Goal: Information Seeking & Learning: Compare options

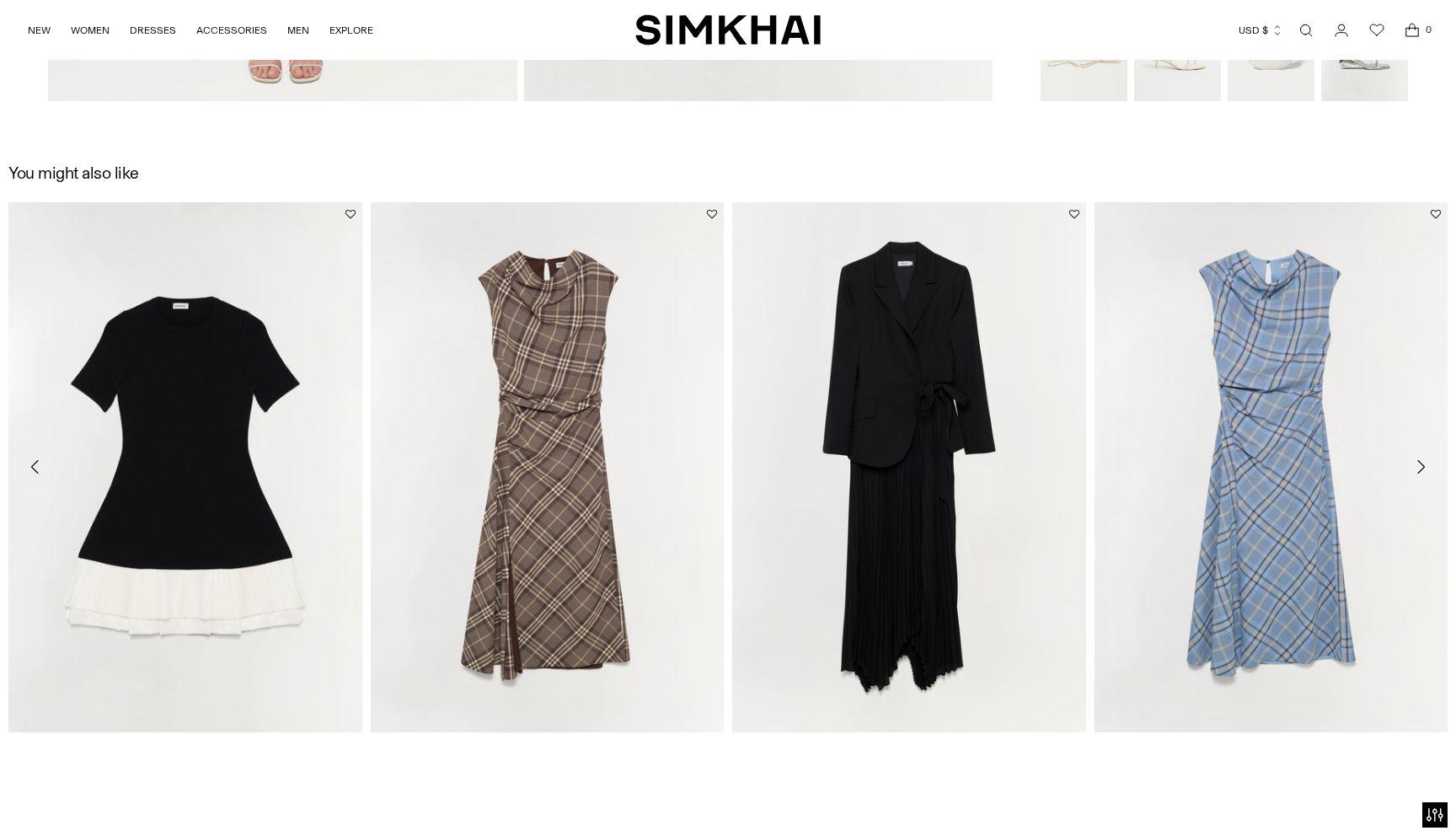
scroll to position [2146, 0]
click at [1264, 747] on link "[PERSON_NAME] Draped Midi Dress" at bounding box center [1179, 752] width 169 height 12
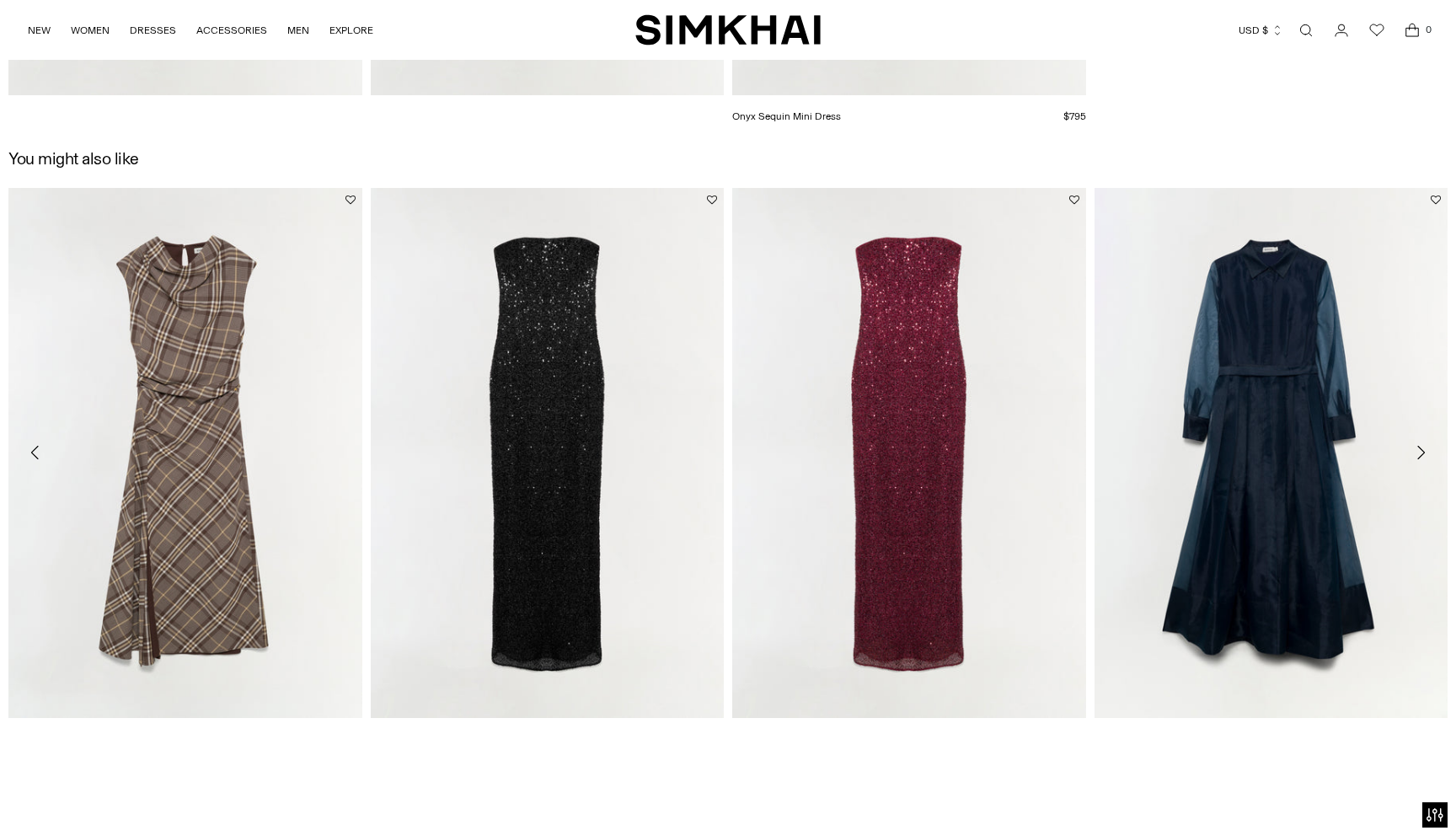
scroll to position [3494, 0]
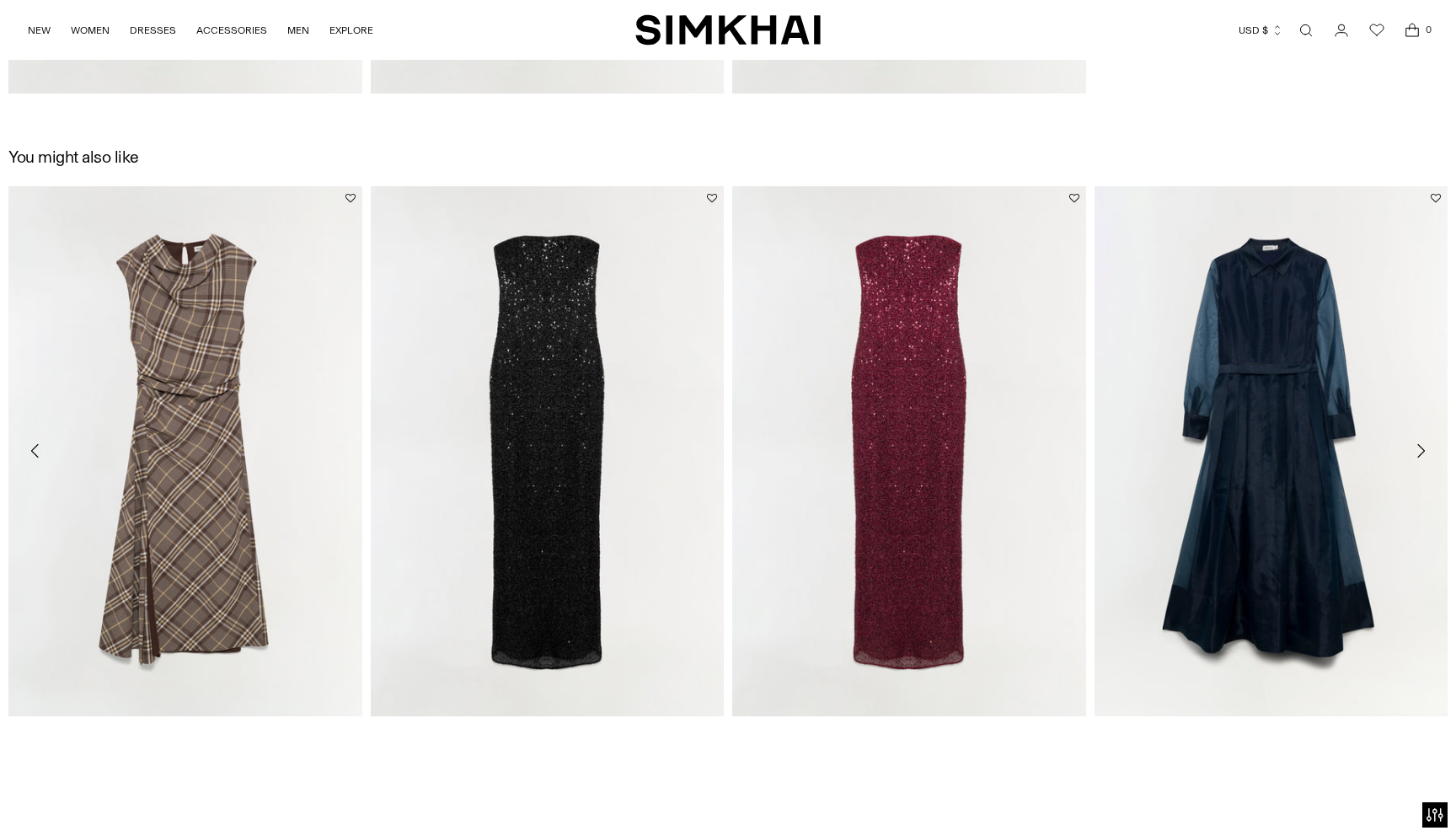
click at [1420, 451] on icon "Move to next carousel slide" at bounding box center [1420, 450] width 20 height 20
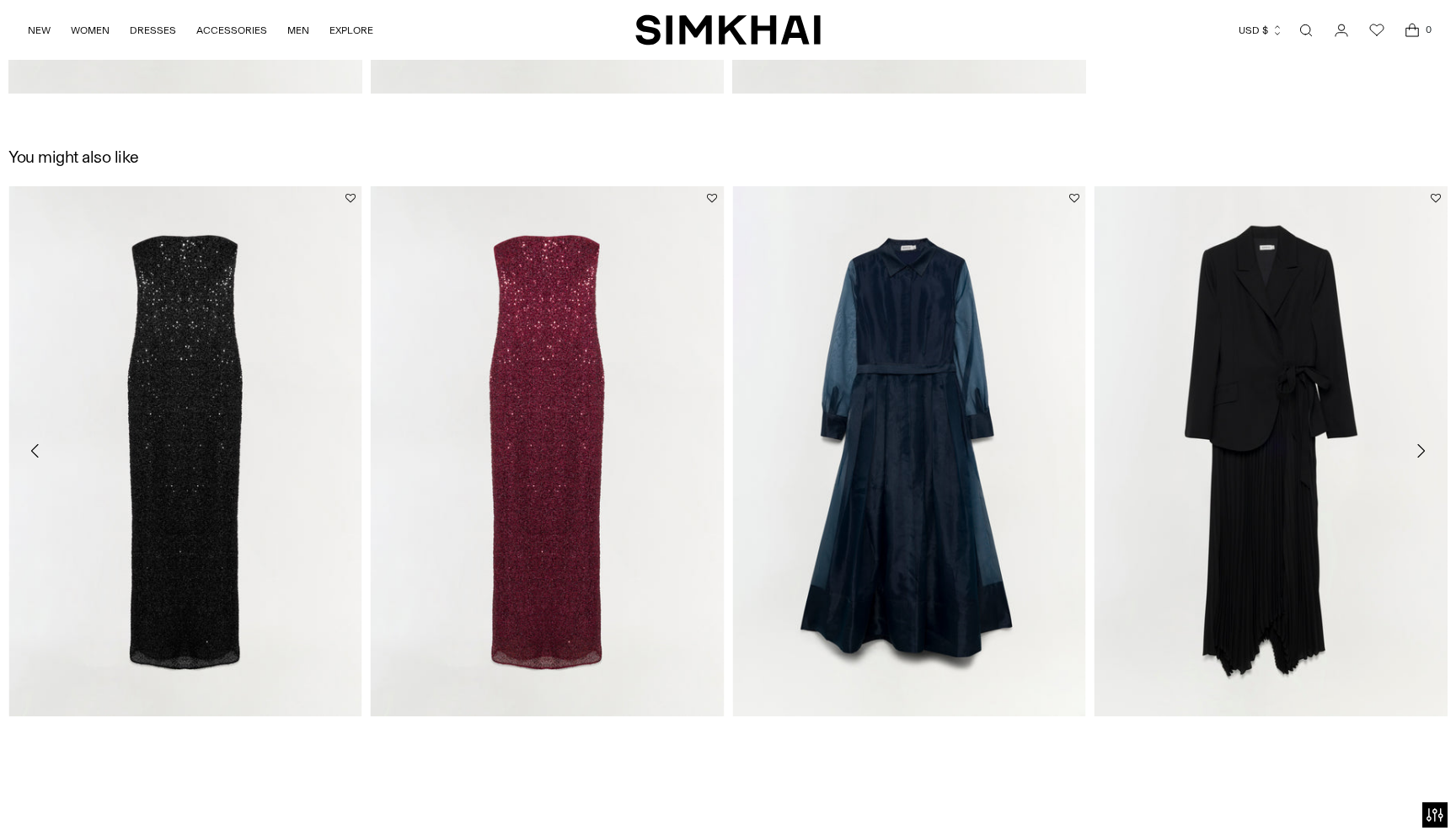
click at [1427, 450] on icon "Move to next carousel slide" at bounding box center [1420, 450] width 20 height 20
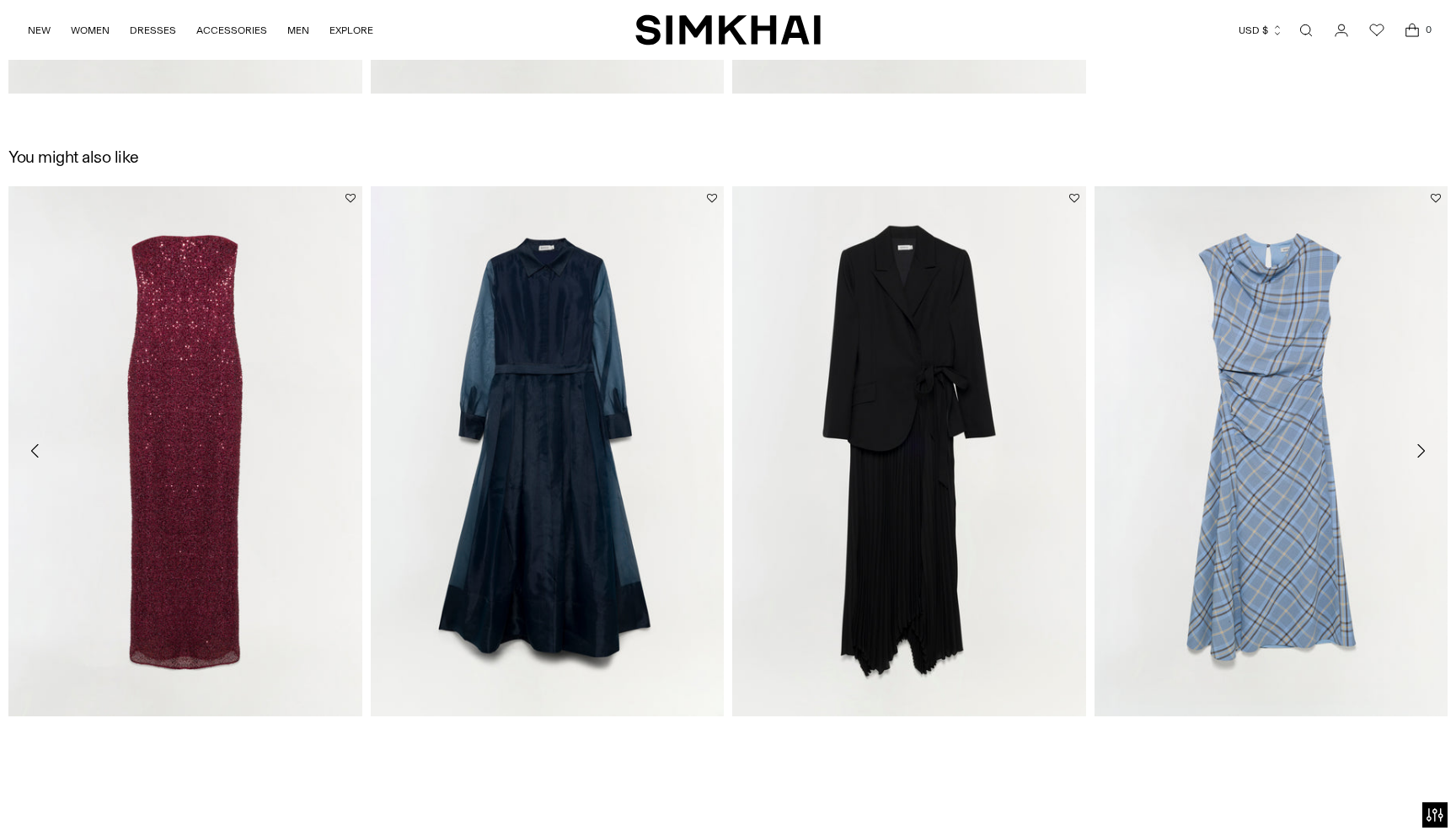
click at [1428, 451] on icon "Move to next carousel slide" at bounding box center [1420, 450] width 20 height 20
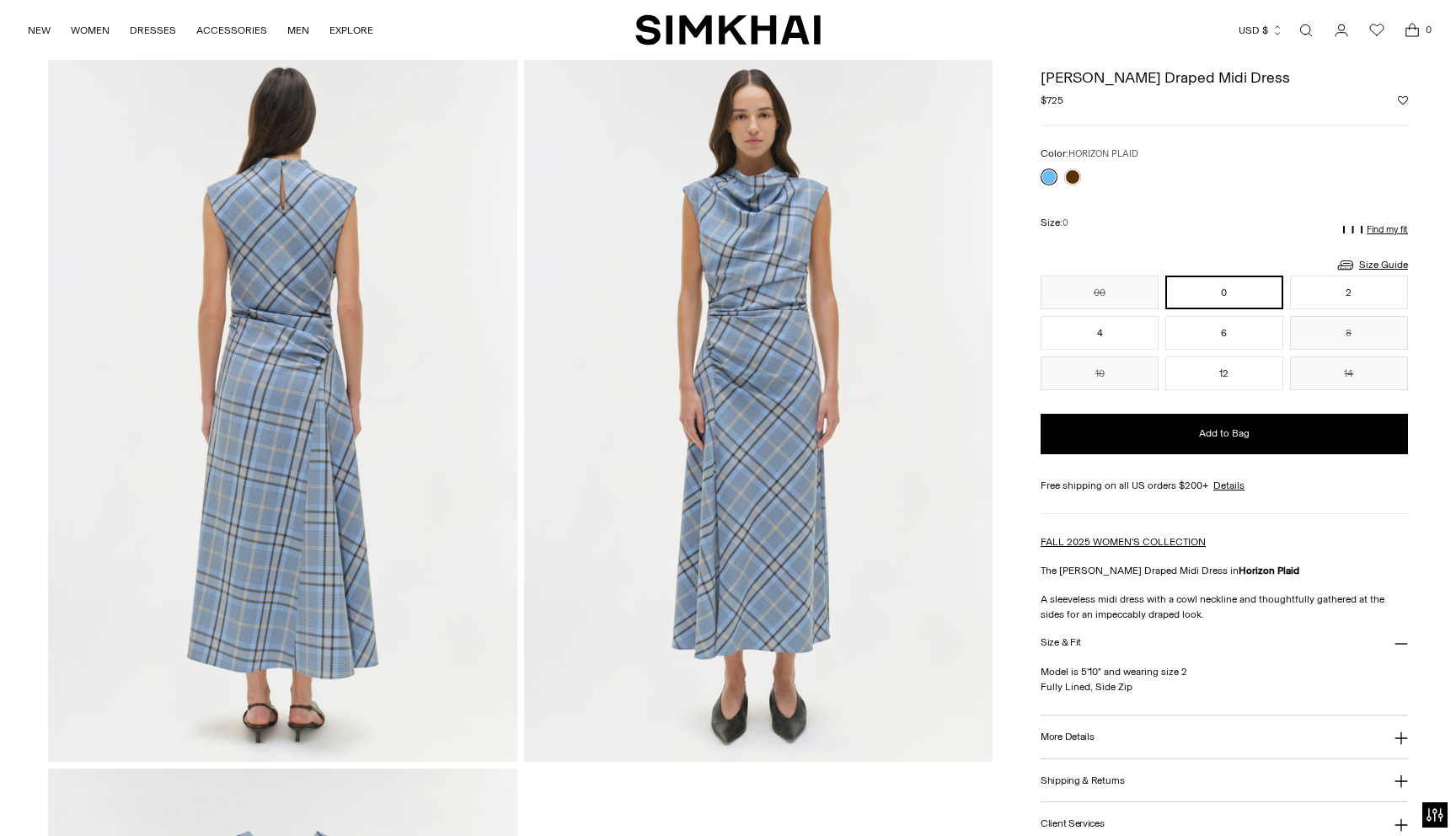
scroll to position [1391, 0]
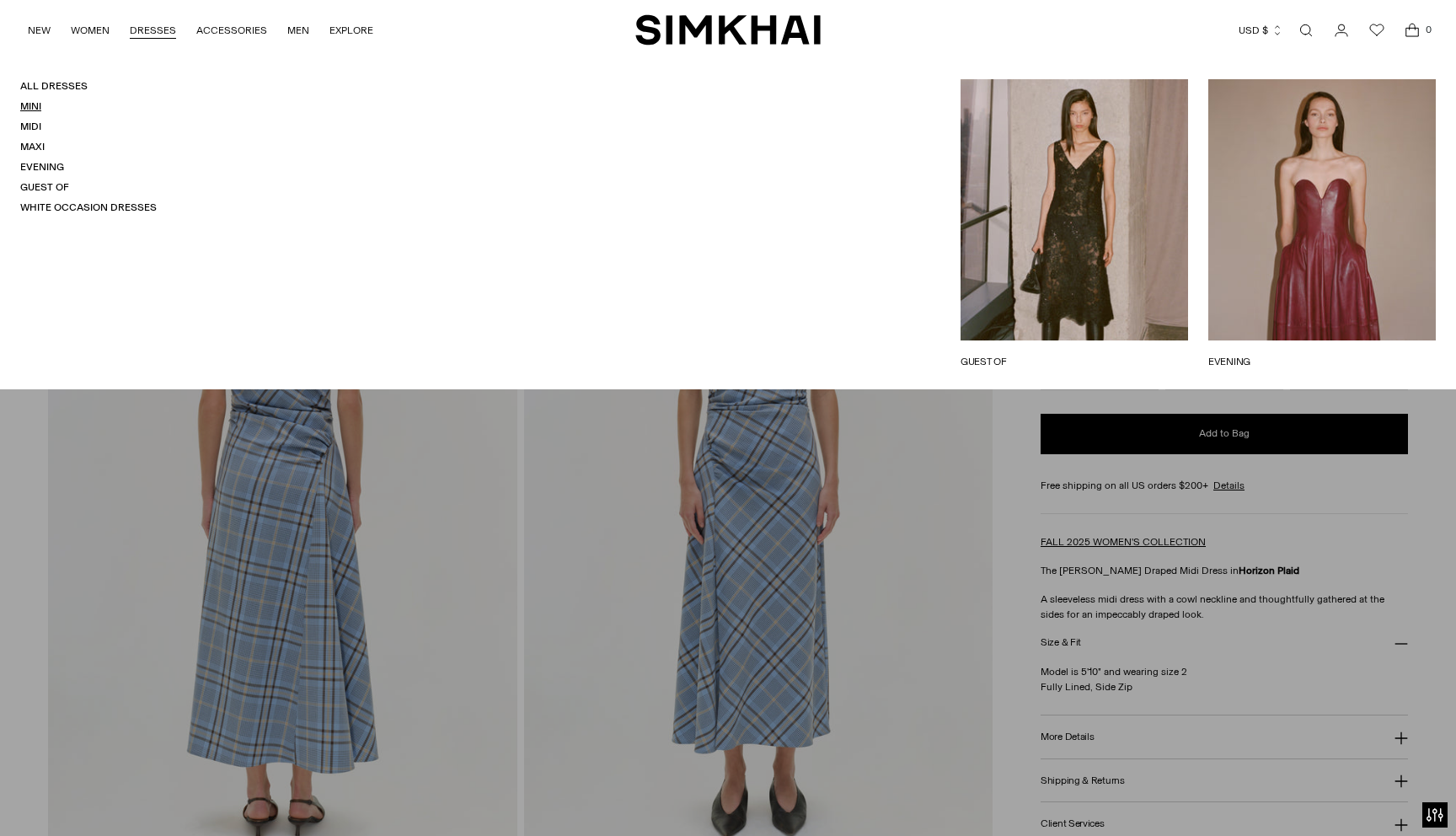
click at [33, 108] on link "Mini" at bounding box center [30, 106] width 21 height 12
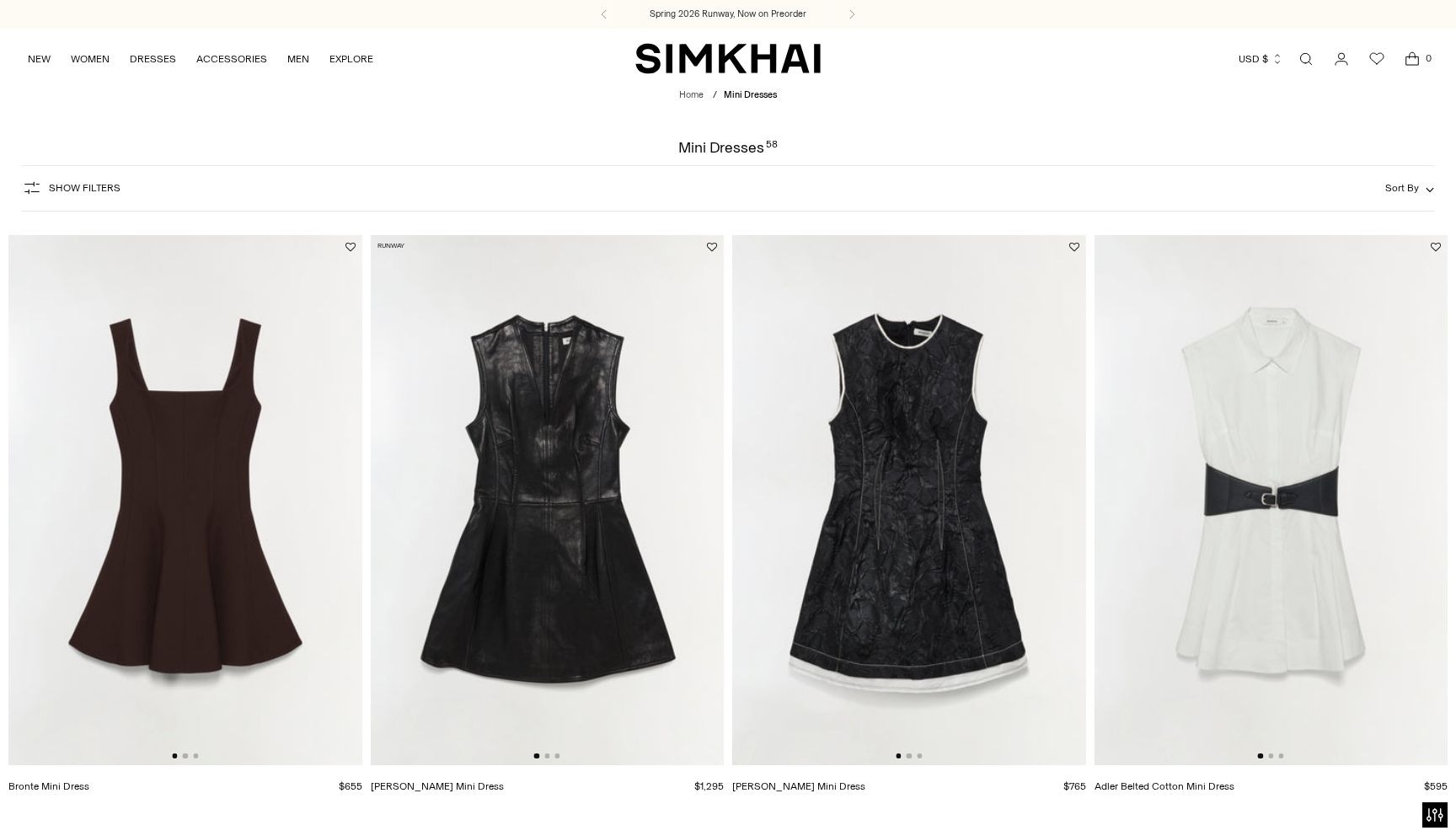
click at [1208, 386] on img at bounding box center [1272, 500] width 354 height 530
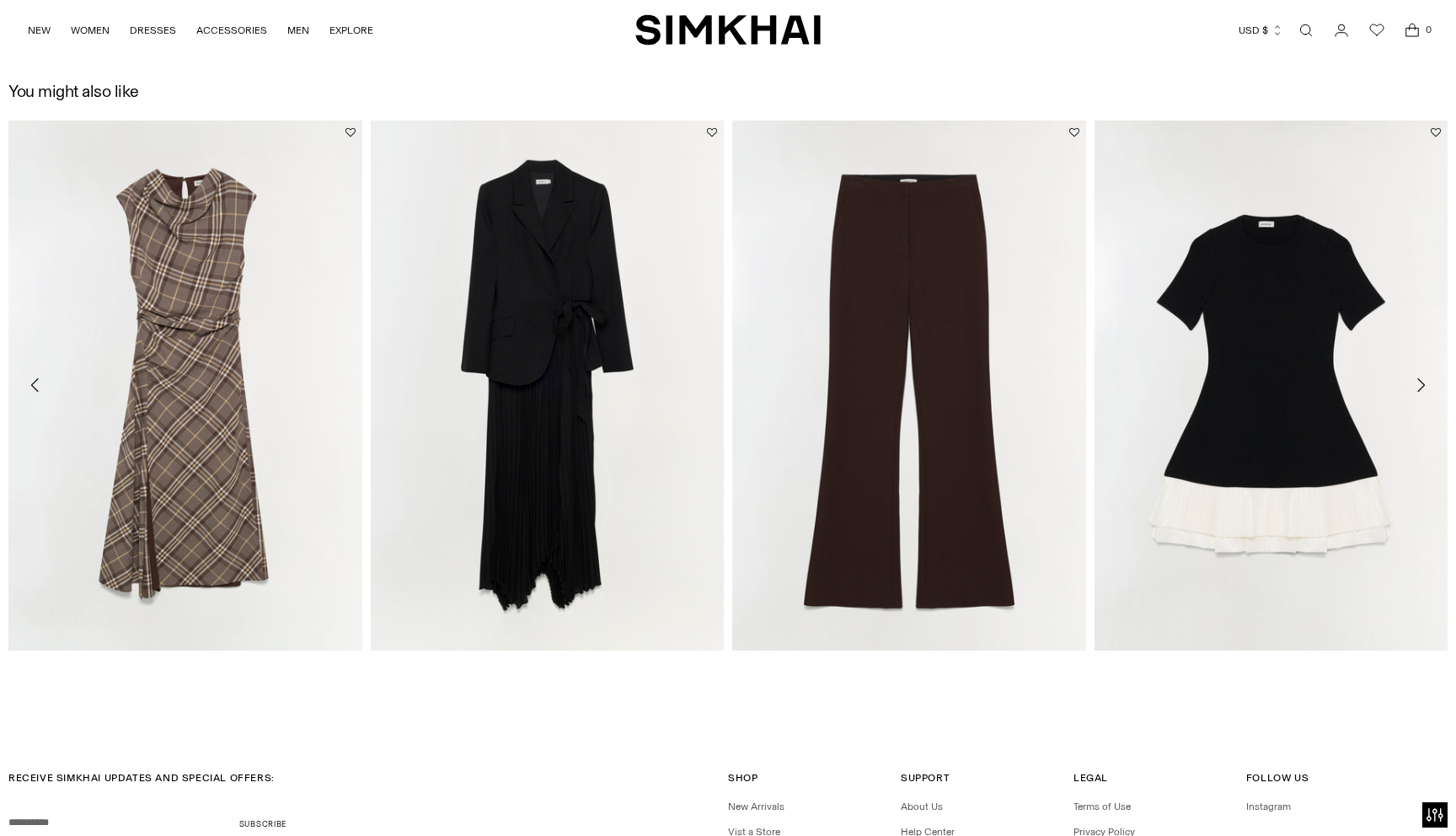
scroll to position [2868, 0]
